Goal: Find contact information

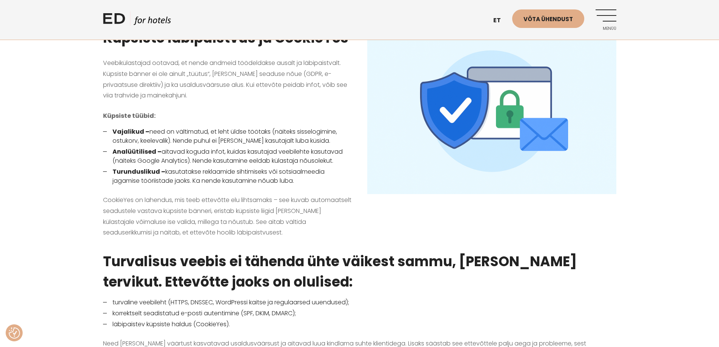
click at [53, 125] on div "Küpsiste läbipaistvus ja CookieYes Veebikülastajad ootavad, et nende andmeid tö…" at bounding box center [359, 129] width 719 height 223
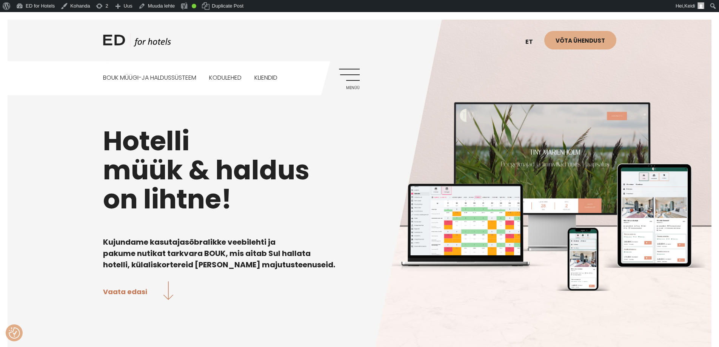
click at [345, 69] on link "Menüü" at bounding box center [349, 79] width 21 height 21
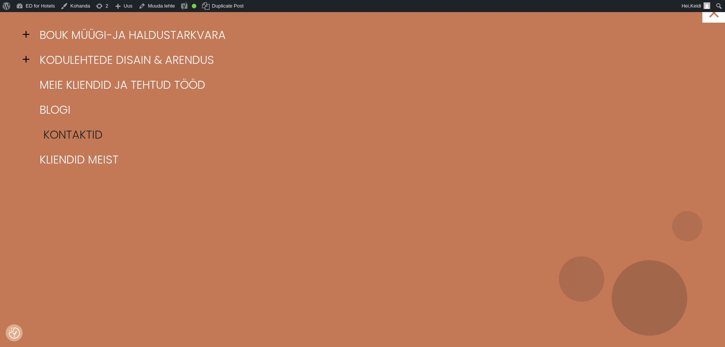
click at [67, 139] on link "Kontaktid" at bounding box center [372, 134] width 668 height 25
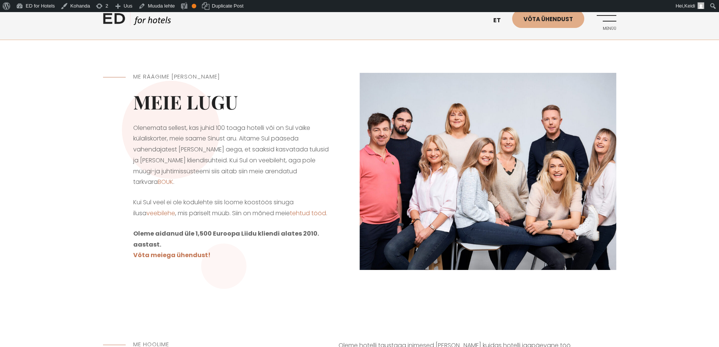
click at [501, 39] on link "EN" at bounding box center [500, 39] width 23 height 18
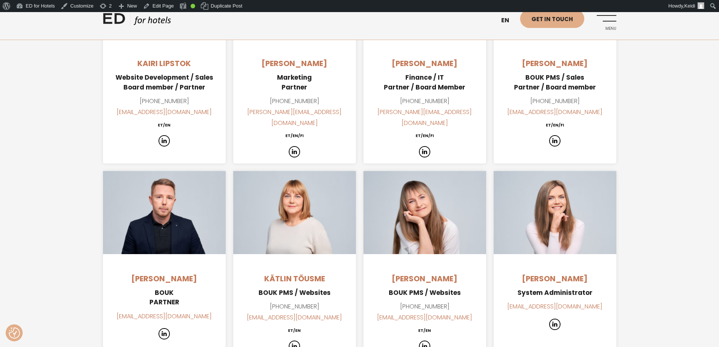
scroll to position [642, 0]
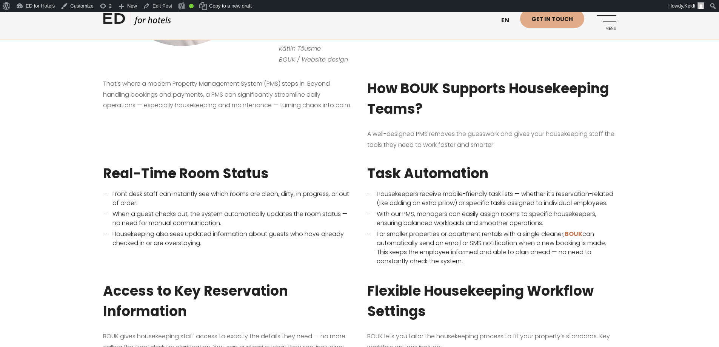
scroll to position [340, 0]
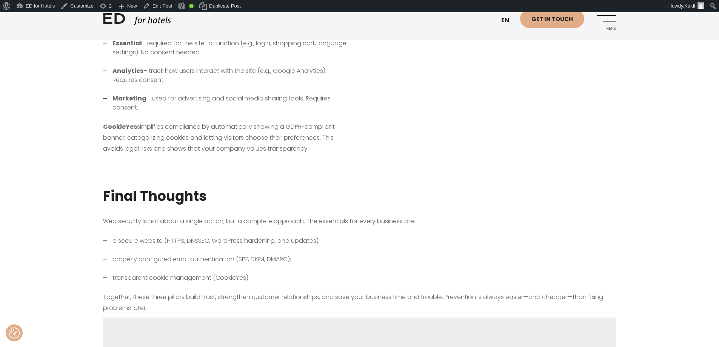
scroll to position [793, 0]
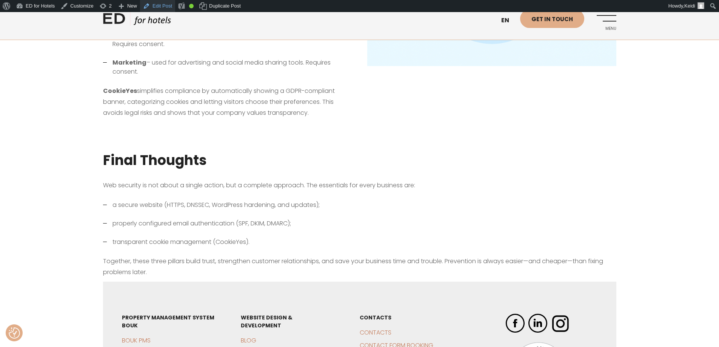
click at [153, 6] on link "Edit Post" at bounding box center [157, 6] width 35 height 12
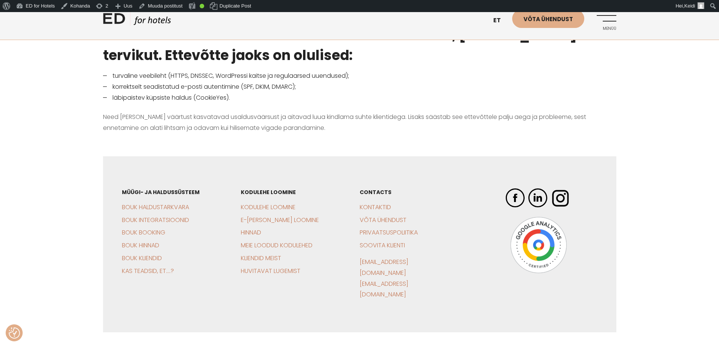
scroll to position [934, 0]
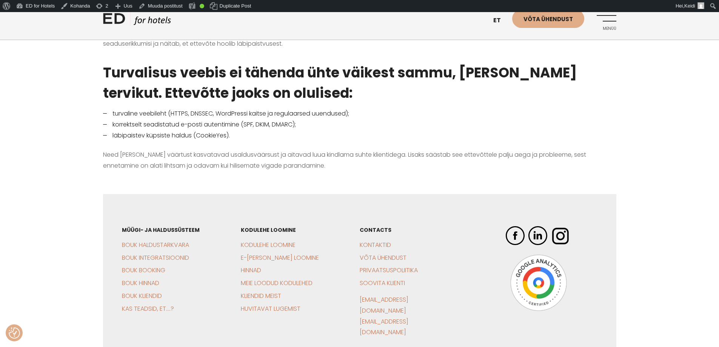
click at [264, 175] on div at bounding box center [359, 184] width 719 height 19
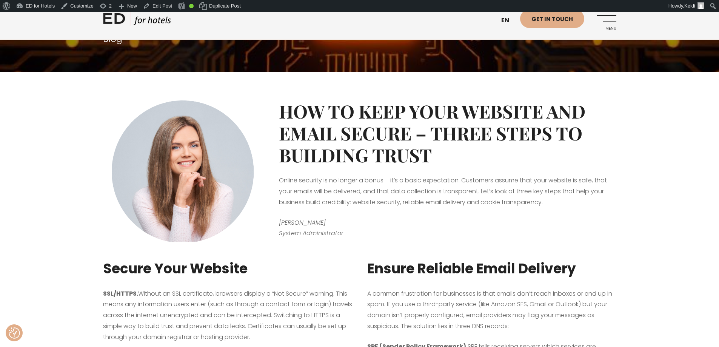
scroll to position [151, 0]
